Goal: Task Accomplishment & Management: Complete application form

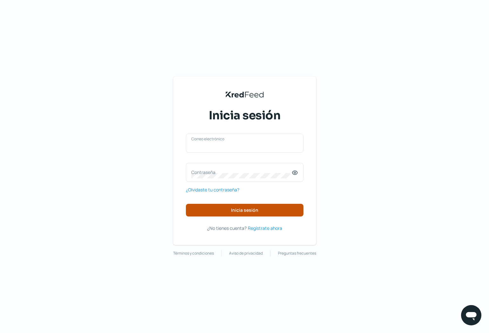
type input "[PERSON_NAME][EMAIL_ADDRESS][DOMAIN_NAME]"
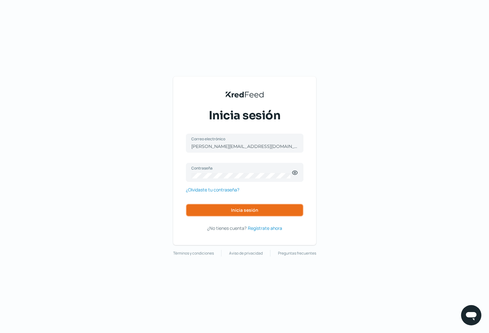
click at [243, 211] on span "Inicia sesión" at bounding box center [244, 210] width 27 height 4
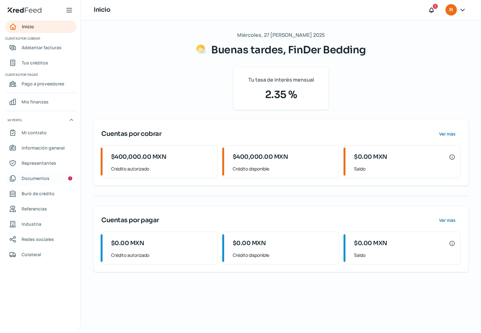
click at [39, 175] on span "Documentos" at bounding box center [36, 178] width 28 height 8
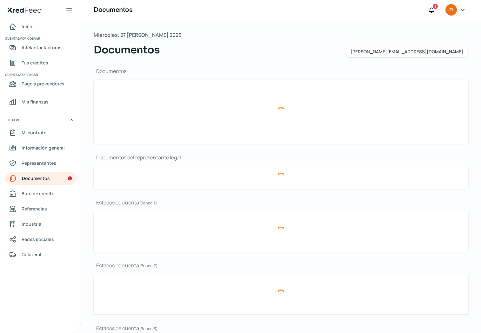
type input "RFC Finder Disrupción Empresarial (3).pdf"
type input "PRESENTACION FINDER BEDDING_compressed.pdf"
type input "Logo FinDer Bedding.png"
type input "[PERSON_NAME] 2023.pdf"
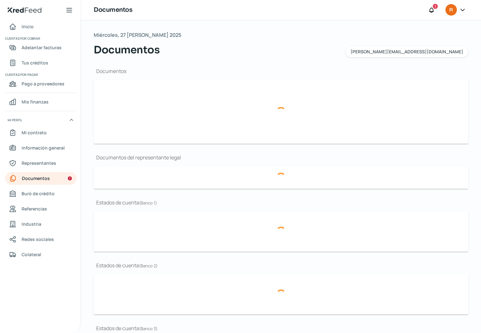
type input "FDE Escritura Lite.pdf"
type input "FD Banorte [DATE].PDF"
type input "FD Banorte Ago 24.PDF"
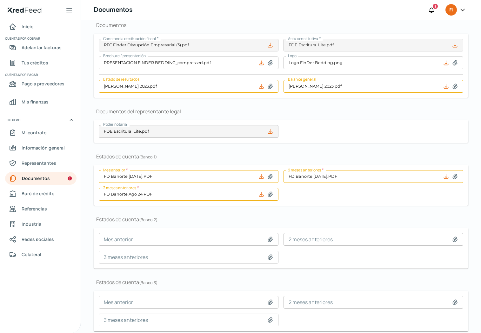
scroll to position [70, 0]
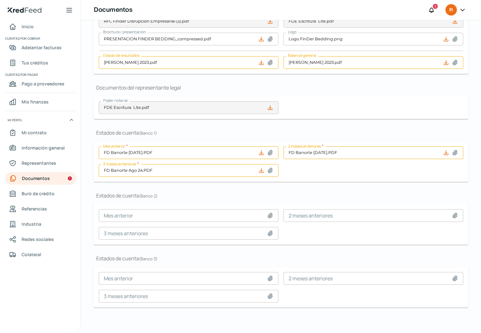
click at [262, 151] on icon at bounding box center [261, 153] width 6 height 6
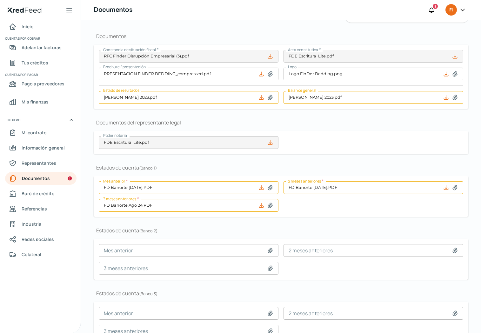
scroll to position [30, 0]
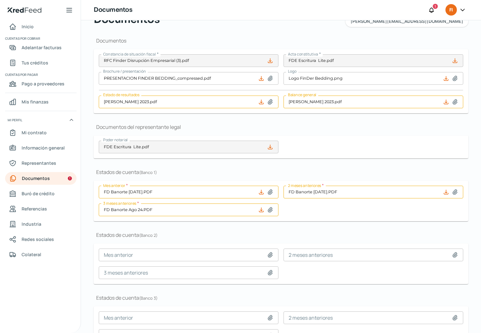
click at [270, 192] on icon at bounding box center [270, 192] width 4 height 5
type input "C:\fakepath\Finder Banorte [DATE].PDF"
type input "Finder Banorte [DATE].PDF"
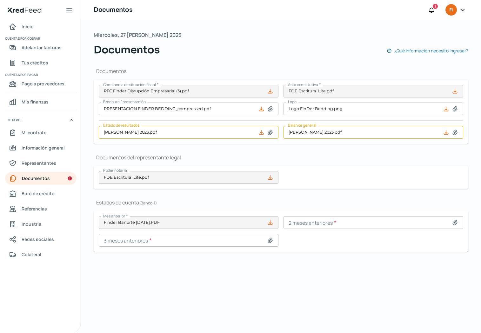
scroll to position [0, 0]
click at [454, 222] on icon at bounding box center [455, 222] width 4 height 5
type input "C:\fakepath\Finder Banorte [DATE].PDF"
type input "Finder Banorte [DATE].PDF"
click at [270, 240] on icon at bounding box center [270, 240] width 4 height 5
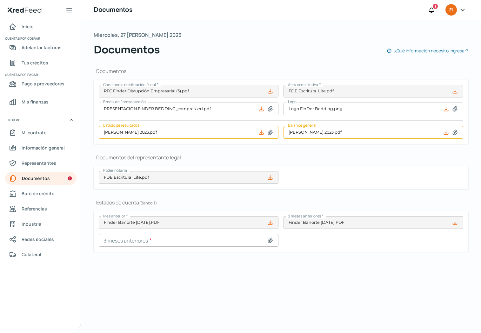
type input "C:\fakepath\Finder Banorte [DATE].PDF"
type input "Finder Banorte [DATE].PDF"
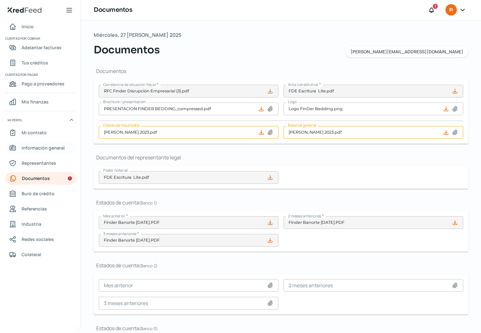
click at [55, 149] on span "Información general" at bounding box center [43, 148] width 43 height 8
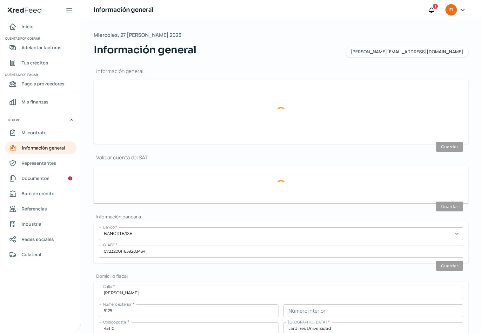
type input "[PERSON_NAME][EMAIL_ADDRESS][DOMAIN_NAME]"
type input "Personas morales del régimen general"
type input "FinDer Bedding"
type input "33 - 3100 - 8310"
type input "33 - 3191 - 8567"
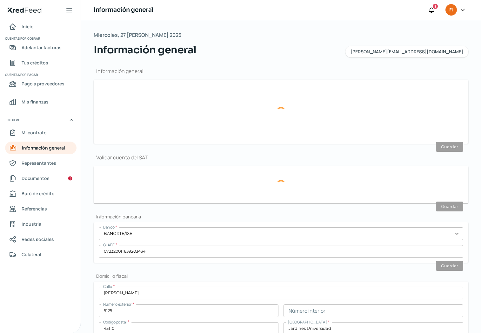
type input "FDE200921QZ5"
type input "Av. La puerta"
type input "572"
type input "47640"
type input "Zona Industrial"
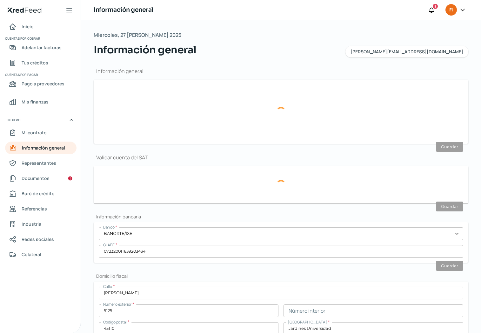
type input "Tepatitlan [PERSON_NAME]"
type input "[GEOGRAPHIC_DATA]"
type input "Recibo TELMEX-May.pdf"
type input "2"
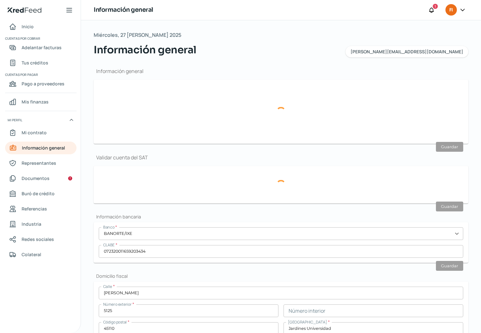
type input "0"
type input "Rentada"
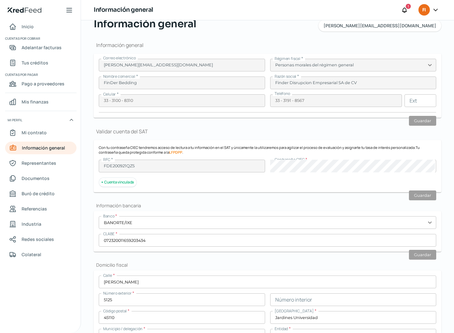
scroll to position [25, 0]
click at [43, 161] on span "Representantes" at bounding box center [39, 163] width 35 height 8
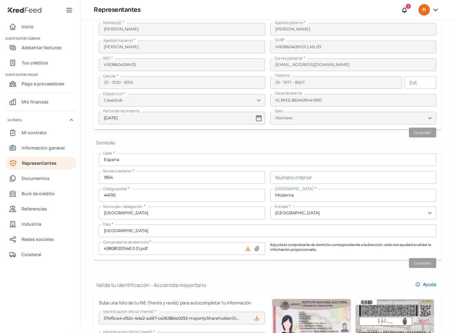
scroll to position [155, 0]
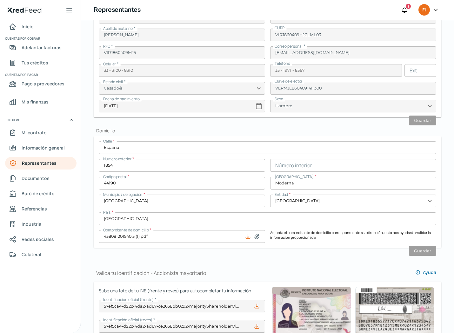
click at [257, 237] on icon at bounding box center [257, 236] width 6 height 6
type input "C:\fakepath\438150903101 (14).pdf"
type input "438150903101 (14).pdf"
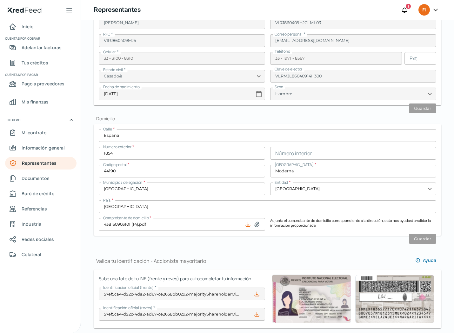
scroll to position [167, 0]
drag, startPoint x: 356, startPoint y: 241, endPoint x: 362, endPoint y: 241, distance: 5.4
click at [356, 241] on div "Valida tu identificación - Representante legal Ayuda Sube una foto de tu INE (f…" at bounding box center [268, 265] width 348 height 748
click at [30, 146] on span "Información general" at bounding box center [43, 148] width 43 height 8
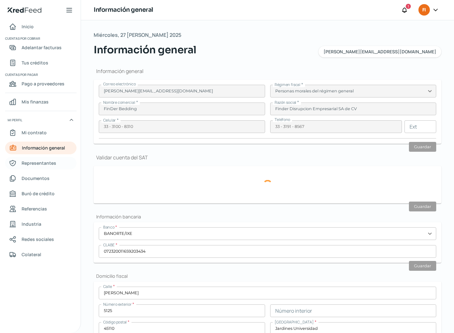
type input "FDE200921QZ5"
type input "Av. La puerta"
type input "572"
type input "47640"
type input "Zona Industrial"
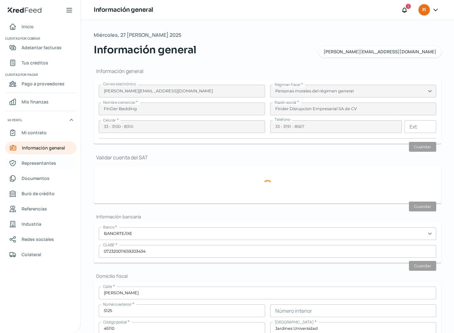
type input "Tepatitlan [PERSON_NAME]"
type input "[GEOGRAPHIC_DATA]"
type input "Recibo TELMEX-May.pdf"
type input "2"
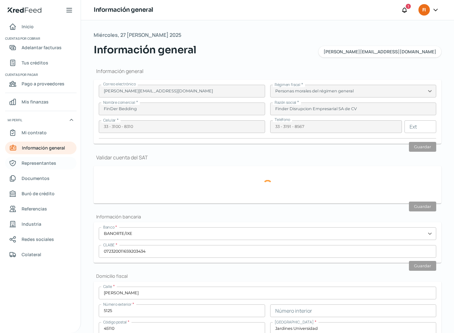
type input "0"
type input "Rentada"
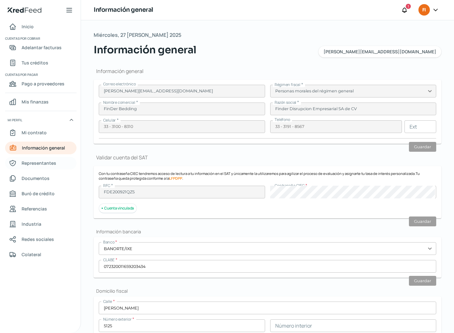
click at [40, 160] on span "Representantes" at bounding box center [39, 163] width 35 height 8
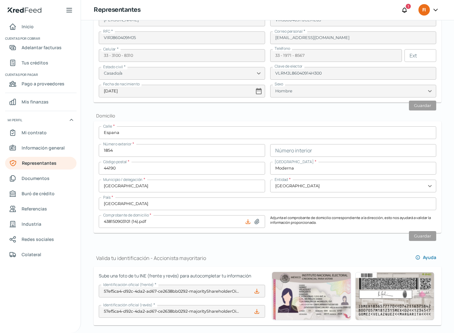
scroll to position [175, 0]
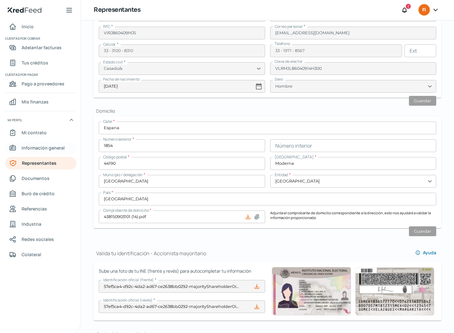
click at [41, 148] on span "Información general" at bounding box center [43, 148] width 43 height 8
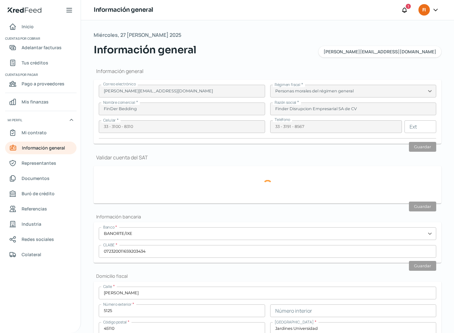
type input "FDE200921QZ5"
type input "Av. La puerta"
type input "572"
type input "47640"
type input "Zona Industrial"
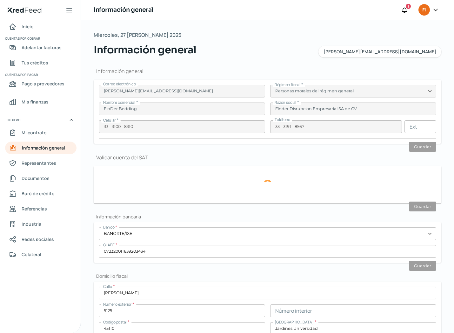
type input "Tepatitlan [PERSON_NAME]"
type input "[GEOGRAPHIC_DATA]"
type input "Recibo TELMEX-May.pdf"
type input "2"
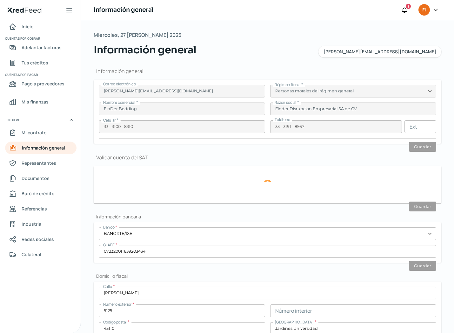
type input "0"
type input "Rentada"
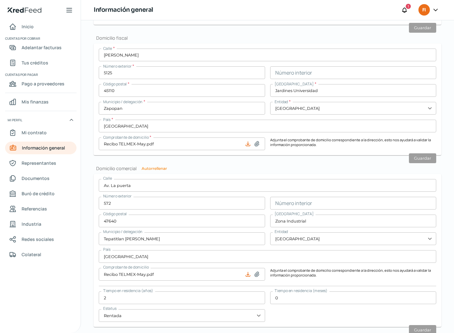
scroll to position [247, 0]
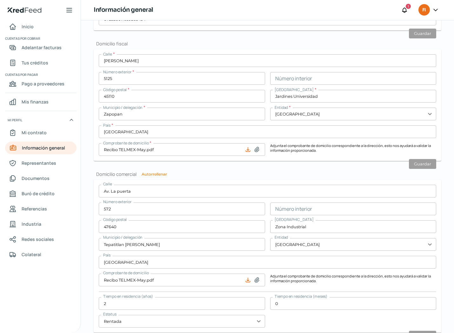
click at [257, 151] on icon at bounding box center [257, 149] width 6 height 6
type input "C:\fakepath\Recibo-Ago.pdf"
type input "Recibo-Ago.pdf"
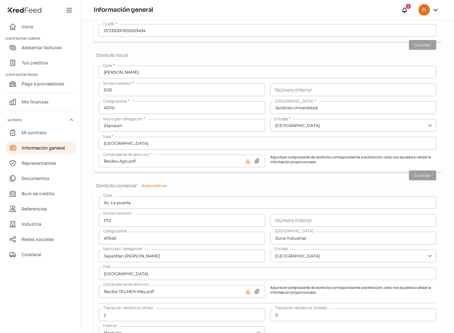
scroll to position [234, 0]
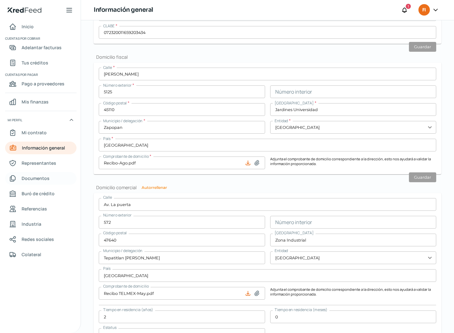
click at [41, 177] on span "Documentos" at bounding box center [36, 178] width 28 height 8
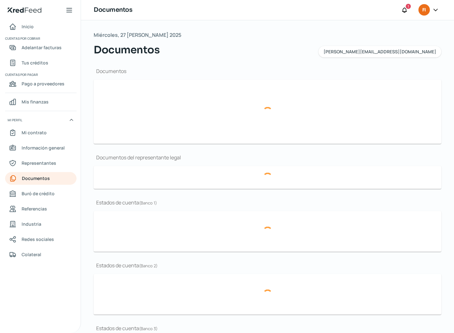
type input "RFC Finder Disrupción Empresarial (3).pdf"
type input "PRESENTACION FINDER BEDDING_compressed.pdf"
type input "Logo FinDer Bedding.png"
type input "FDE Escritura Lite.pdf"
type input "Finder Banorte [DATE].PDF"
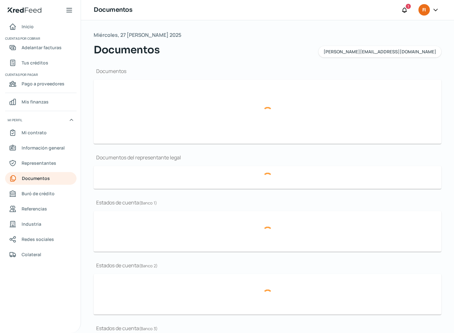
type input "Finder Banorte [DATE].PDF"
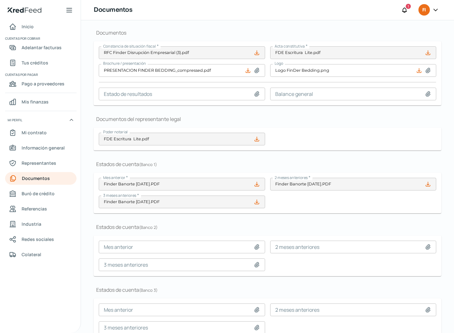
scroll to position [70, 0]
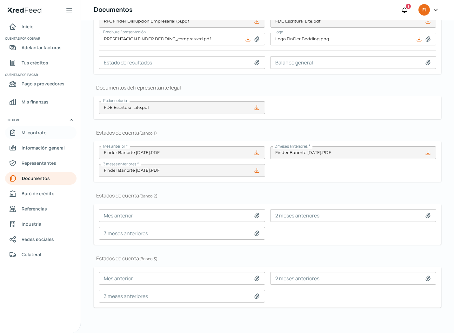
click at [40, 131] on span "Mi contrato" at bounding box center [34, 133] width 25 height 8
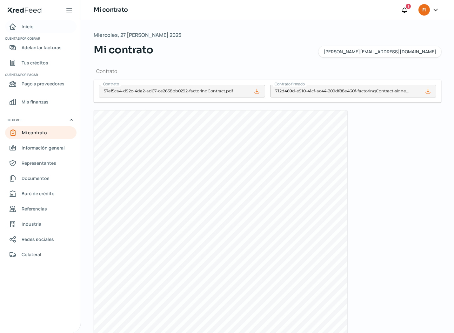
click at [28, 29] on span "Inicio" at bounding box center [28, 27] width 12 height 8
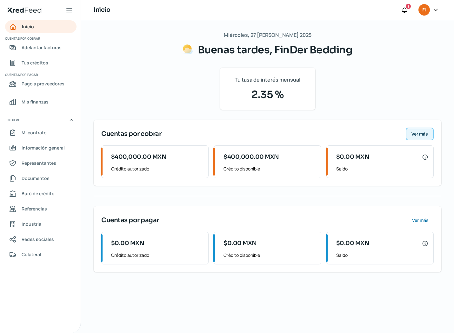
click at [415, 134] on span "Ver más" at bounding box center [419, 134] width 17 height 4
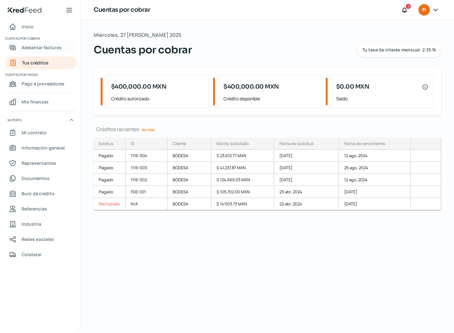
click at [23, 45] on span "Adelantar facturas" at bounding box center [42, 47] width 40 height 8
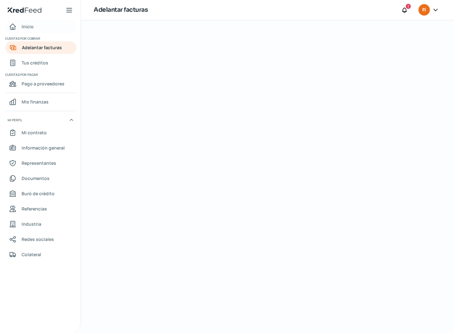
click at [27, 27] on span "Inicio" at bounding box center [28, 27] width 12 height 8
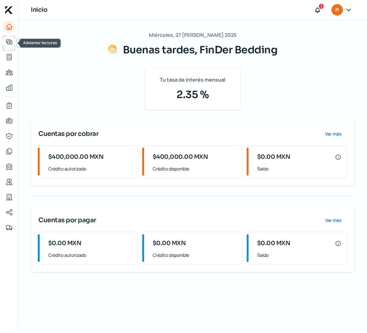
click at [10, 41] on icon "Adelantar facturas" at bounding box center [9, 42] width 8 height 8
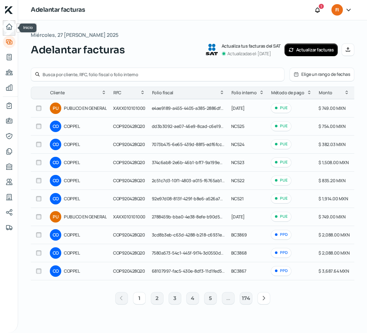
click at [12, 25] on icon "Inicio" at bounding box center [9, 27] width 8 height 8
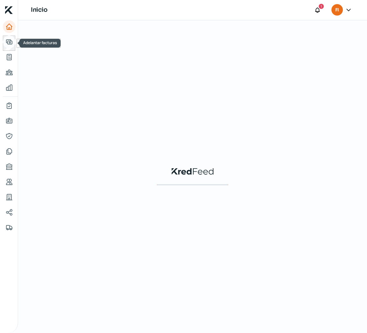
click at [10, 39] on icon "Adelantar facturas" at bounding box center [9, 42] width 8 height 8
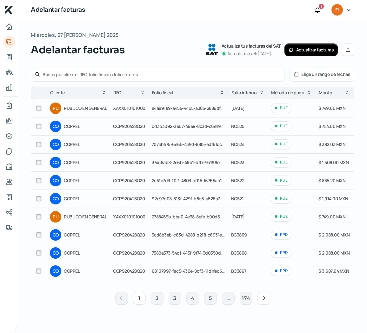
drag, startPoint x: 298, startPoint y: 50, endPoint x: 295, endPoint y: 54, distance: 5.4
click at [298, 50] on button "Actualizar facturas" at bounding box center [311, 49] width 54 height 13
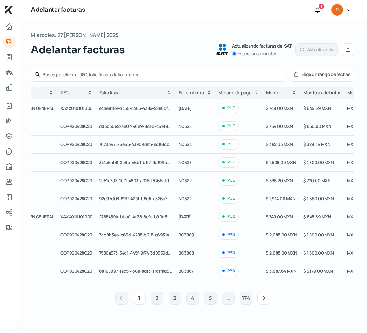
scroll to position [0, 132]
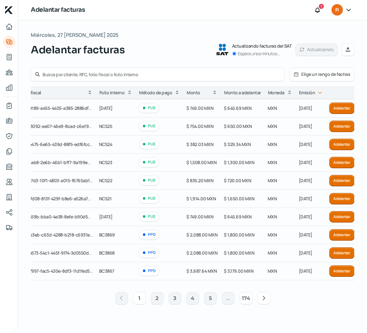
click at [245, 303] on button "174" at bounding box center [246, 298] width 13 height 13
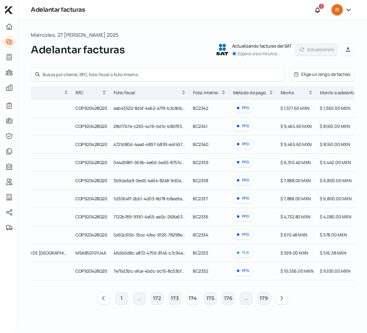
scroll to position [0, 0]
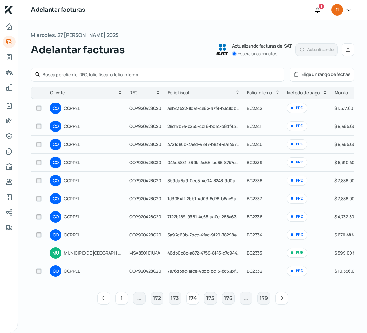
click at [124, 303] on button "1" at bounding box center [121, 298] width 13 height 13
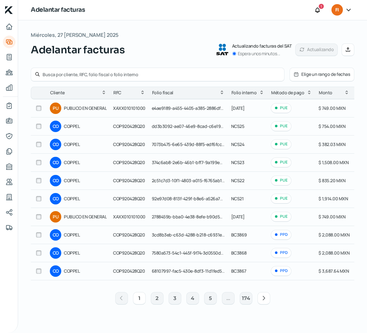
click at [233, 74] on input "text" at bounding box center [162, 74] width 238 height 6
type input "3830"
click at [263, 76] on input "3830" at bounding box center [162, 74] width 238 height 6
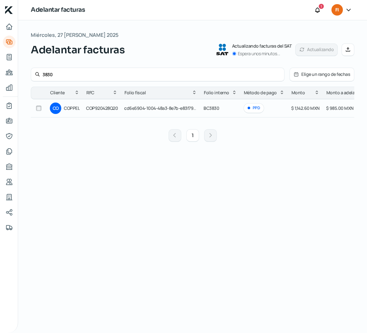
click at [251, 108] on div "PPD" at bounding box center [254, 108] width 21 height 10
click at [13, 27] on link "Inicio" at bounding box center [9, 26] width 13 height 13
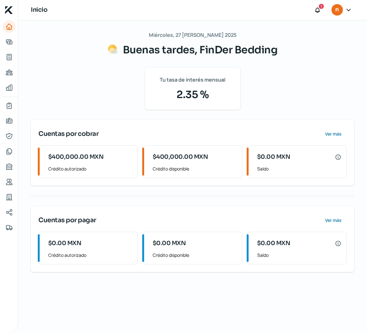
click at [351, 7] on icon at bounding box center [348, 10] width 6 height 6
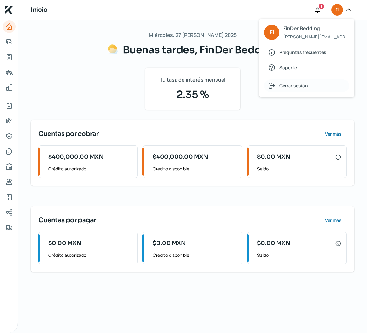
click at [296, 85] on span "Cerrar sesión" at bounding box center [293, 86] width 29 height 8
